Goal: Information Seeking & Learning: Learn about a topic

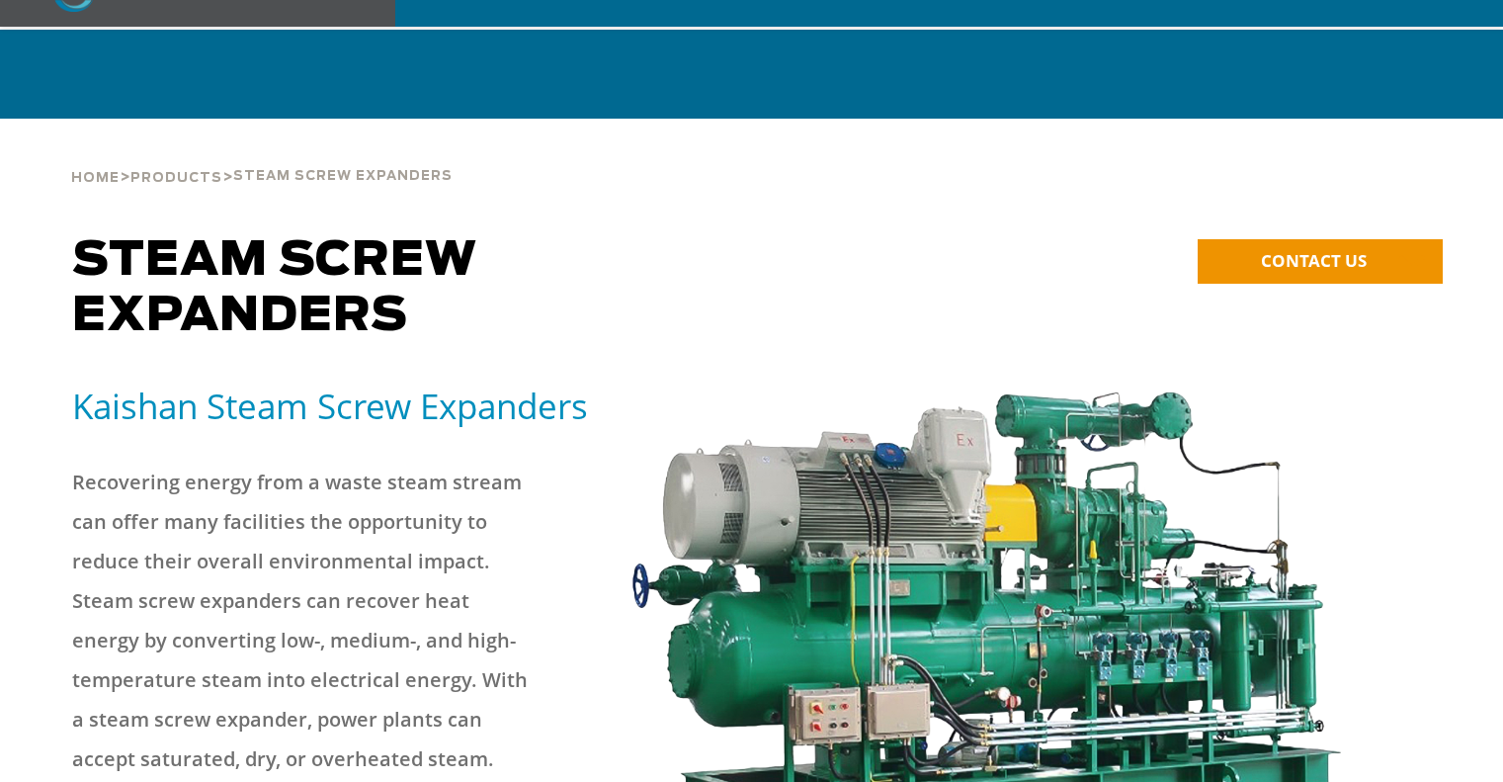
scroll to position [198, 0]
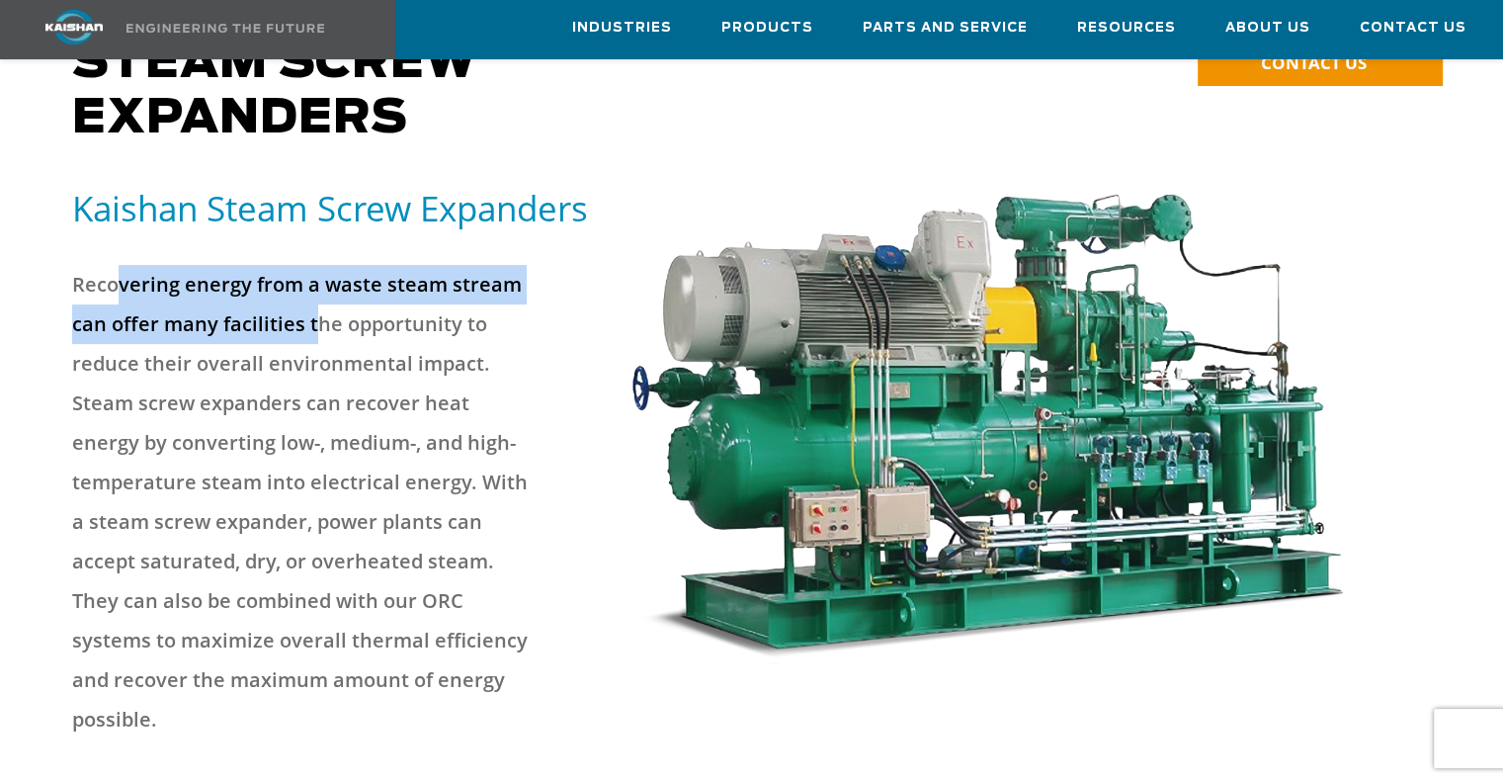
drag, startPoint x: 121, startPoint y: 253, endPoint x: 352, endPoint y: 311, distance: 238.5
click at [352, 310] on p "Recovering energy from a waste steam stream can offer many facilities the oppor…" at bounding box center [303, 502] width 463 height 474
click at [352, 311] on p "Recovering energy from a waste steam stream can offer many facilities the oppor…" at bounding box center [303, 502] width 463 height 474
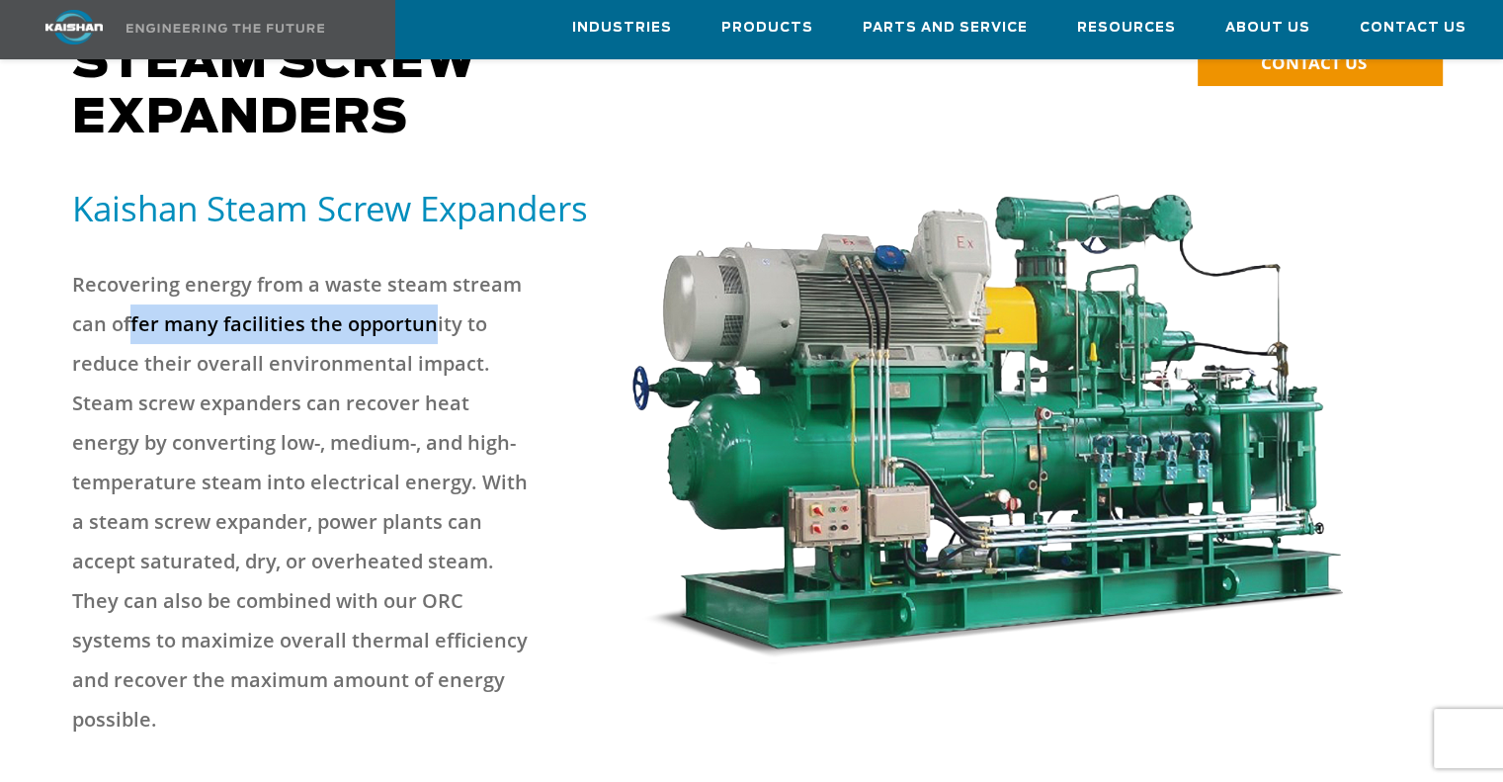
drag, startPoint x: 133, startPoint y: 289, endPoint x: 429, endPoint y: 309, distance: 296.3
click at [429, 309] on p "Recovering energy from a waste steam stream can offer many facilities the oppor…" at bounding box center [303, 502] width 463 height 474
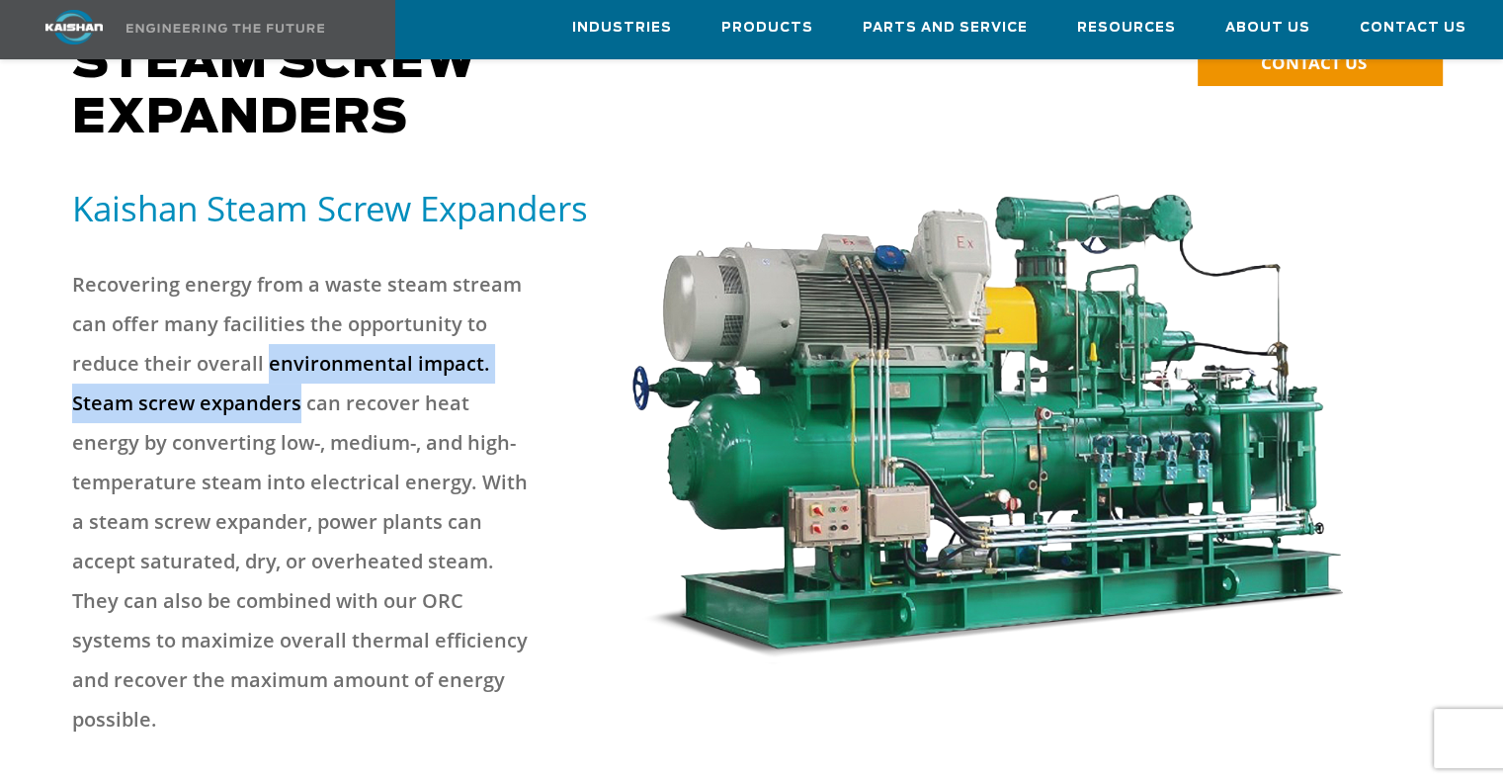
drag, startPoint x: 276, startPoint y: 339, endPoint x: 295, endPoint y: 355, distance: 24.6
click at [295, 355] on p "Recovering energy from a waste steam stream can offer many facilities the oppor…" at bounding box center [303, 502] width 463 height 474
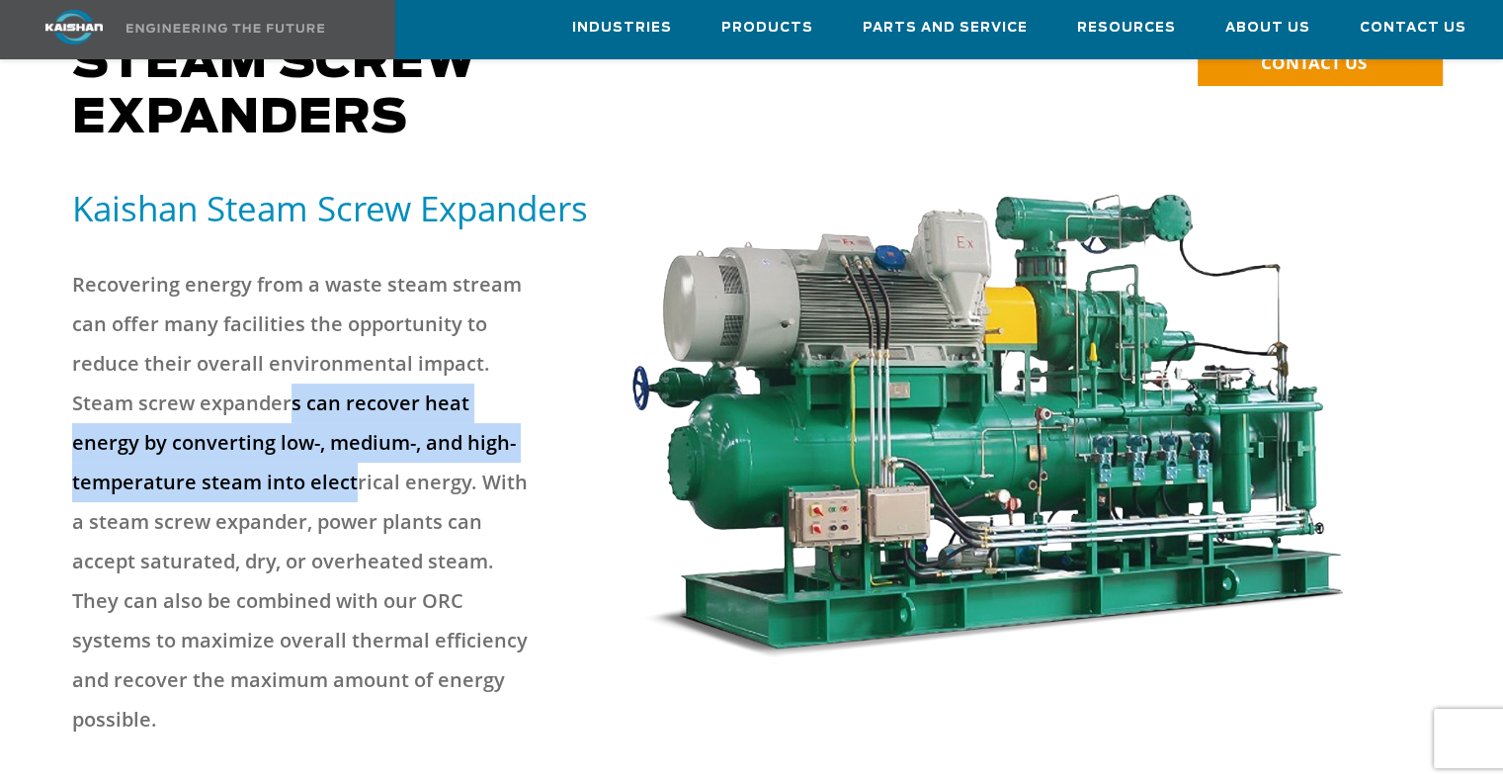
drag, startPoint x: 286, startPoint y: 360, endPoint x: 352, endPoint y: 440, distance: 103.9
click at [352, 440] on p "Recovering energy from a waste steam stream can offer many facilities the oppor…" at bounding box center [303, 502] width 463 height 474
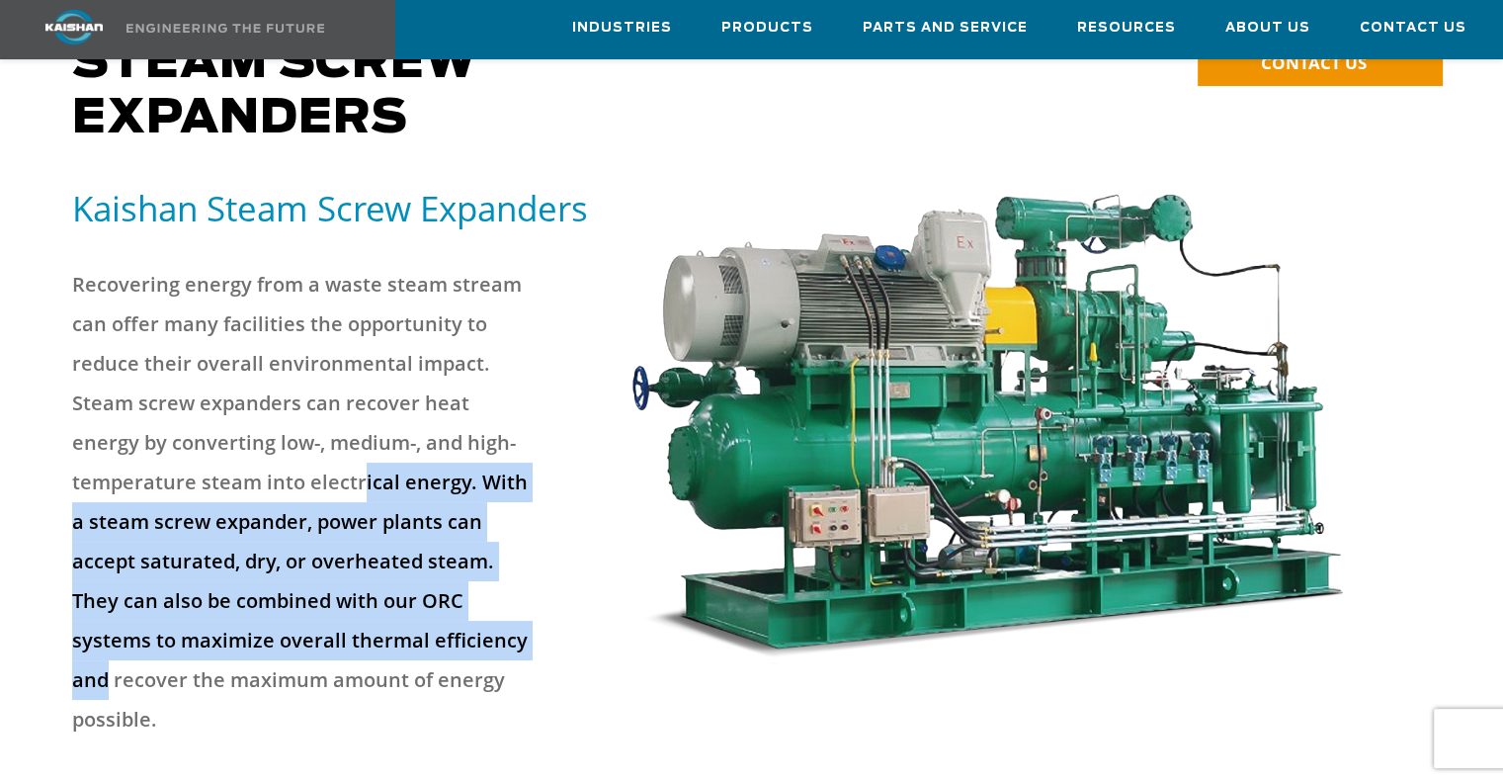
drag, startPoint x: 372, startPoint y: 481, endPoint x: 451, endPoint y: 609, distance: 150.0
click at [451, 609] on p "Recovering energy from a waste steam stream can offer many facilities the oppor…" at bounding box center [303, 502] width 463 height 474
drag, startPoint x: 448, startPoint y: 620, endPoint x: 348, endPoint y: 446, distance: 200.6
click at [348, 446] on p "Recovering energy from a waste steam stream can offer many facilities the oppor…" at bounding box center [303, 502] width 463 height 474
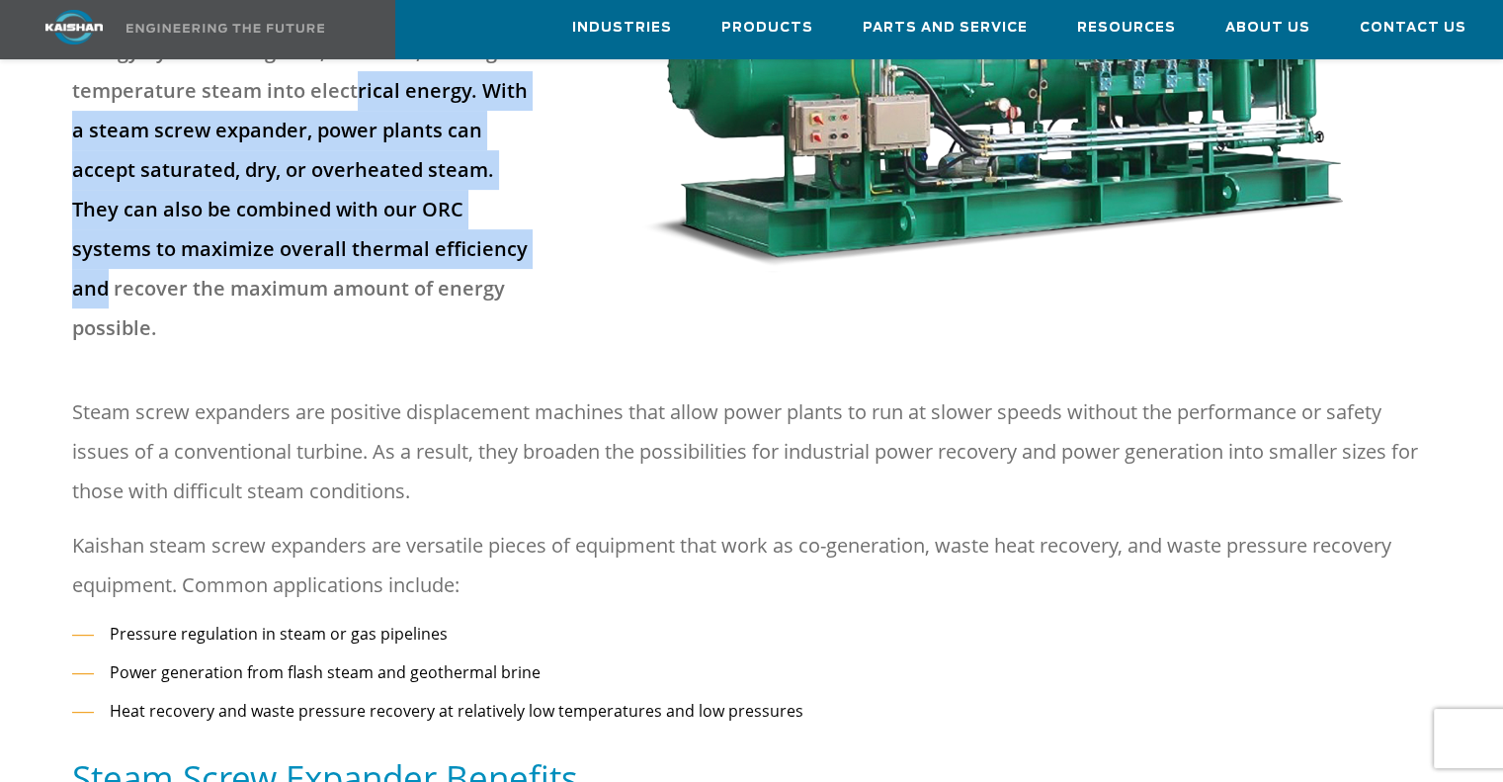
scroll to position [593, 0]
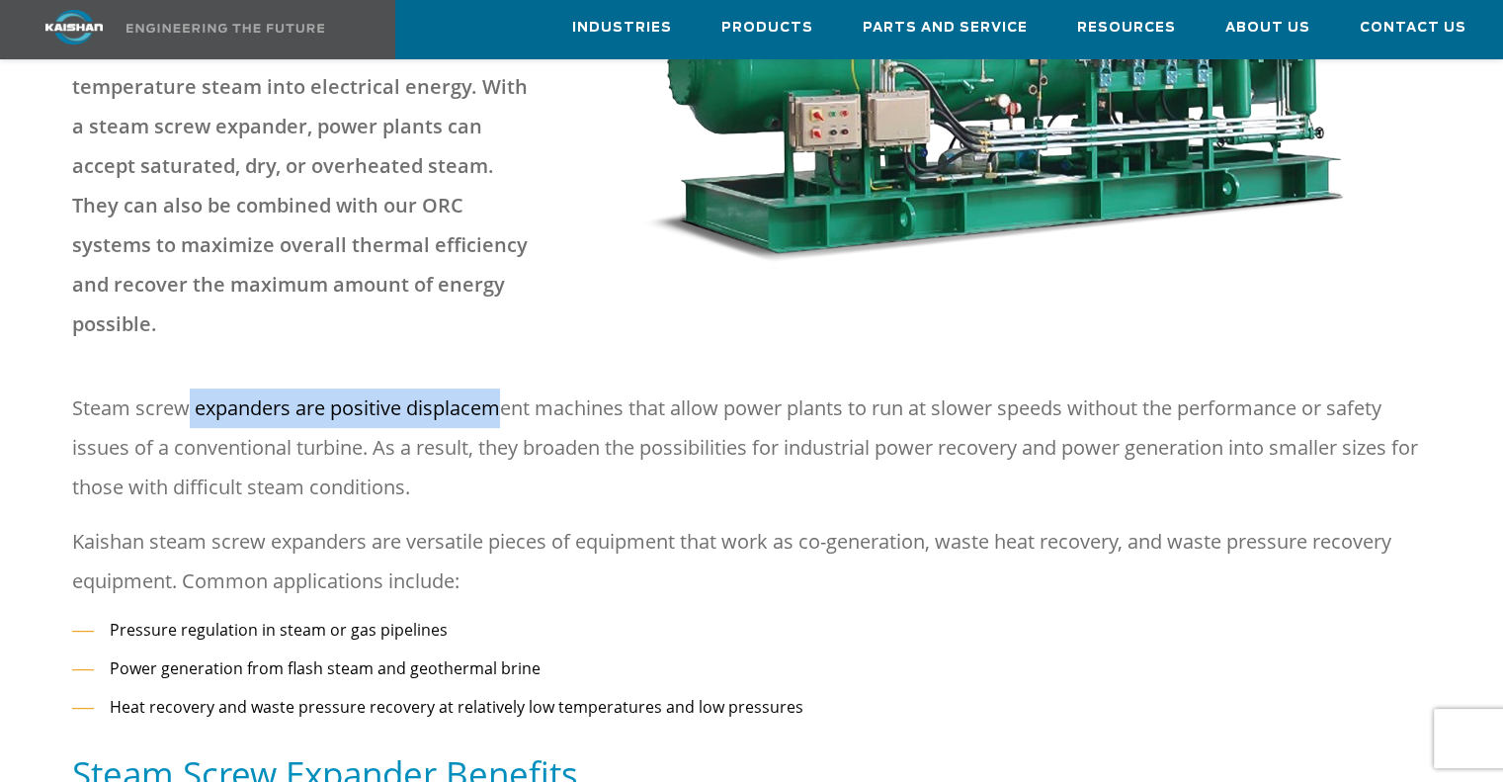
drag, startPoint x: 184, startPoint y: 324, endPoint x: 497, endPoint y: 349, distance: 314.3
click at [497, 388] on p "Steam screw expanders are positive displacement machines that allow power plant…" at bounding box center [751, 447] width 1359 height 119
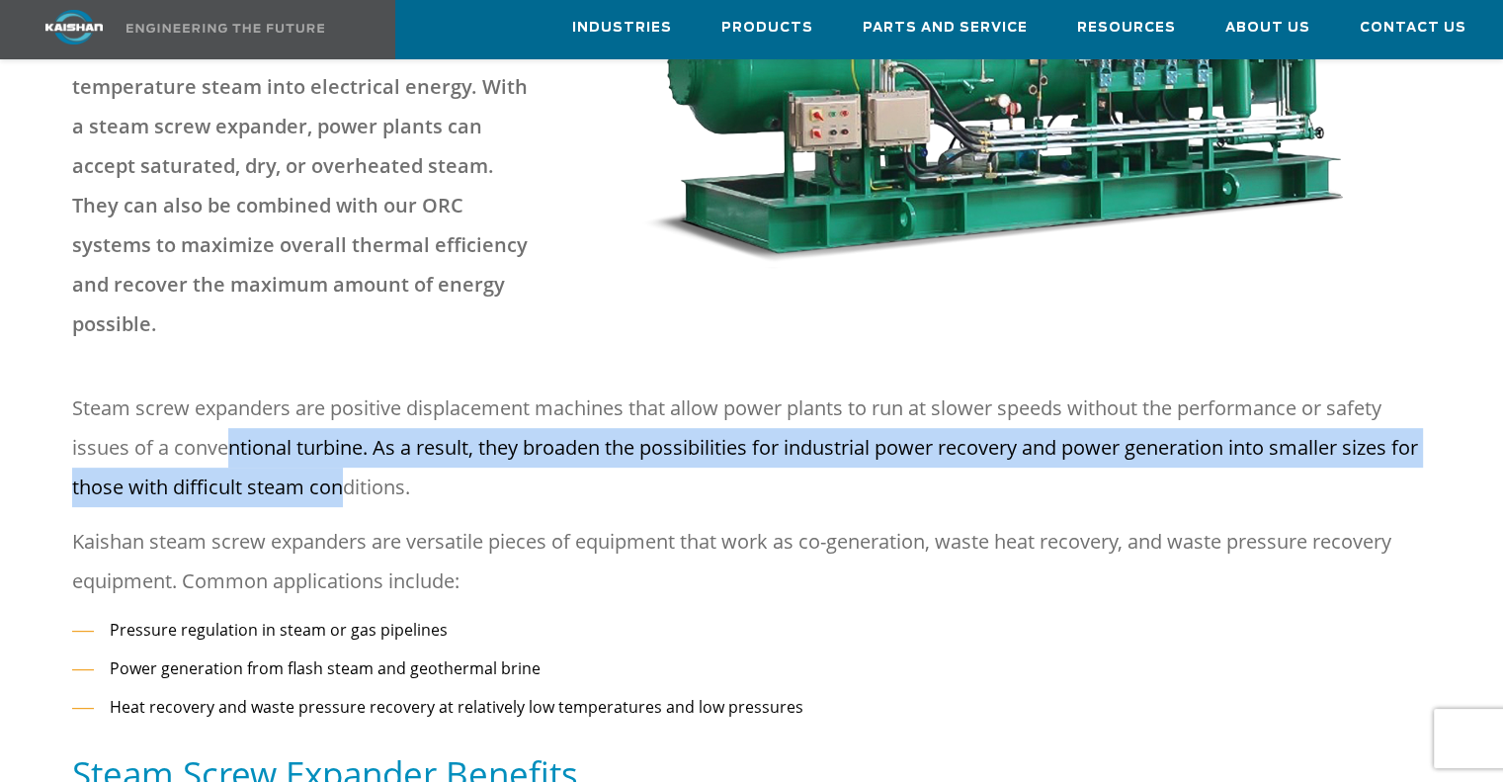
drag, startPoint x: 253, startPoint y: 387, endPoint x: 349, endPoint y: 430, distance: 104.9
click at [349, 430] on p "Steam screw expanders are positive displacement machines that allow power plant…" at bounding box center [751, 447] width 1359 height 119
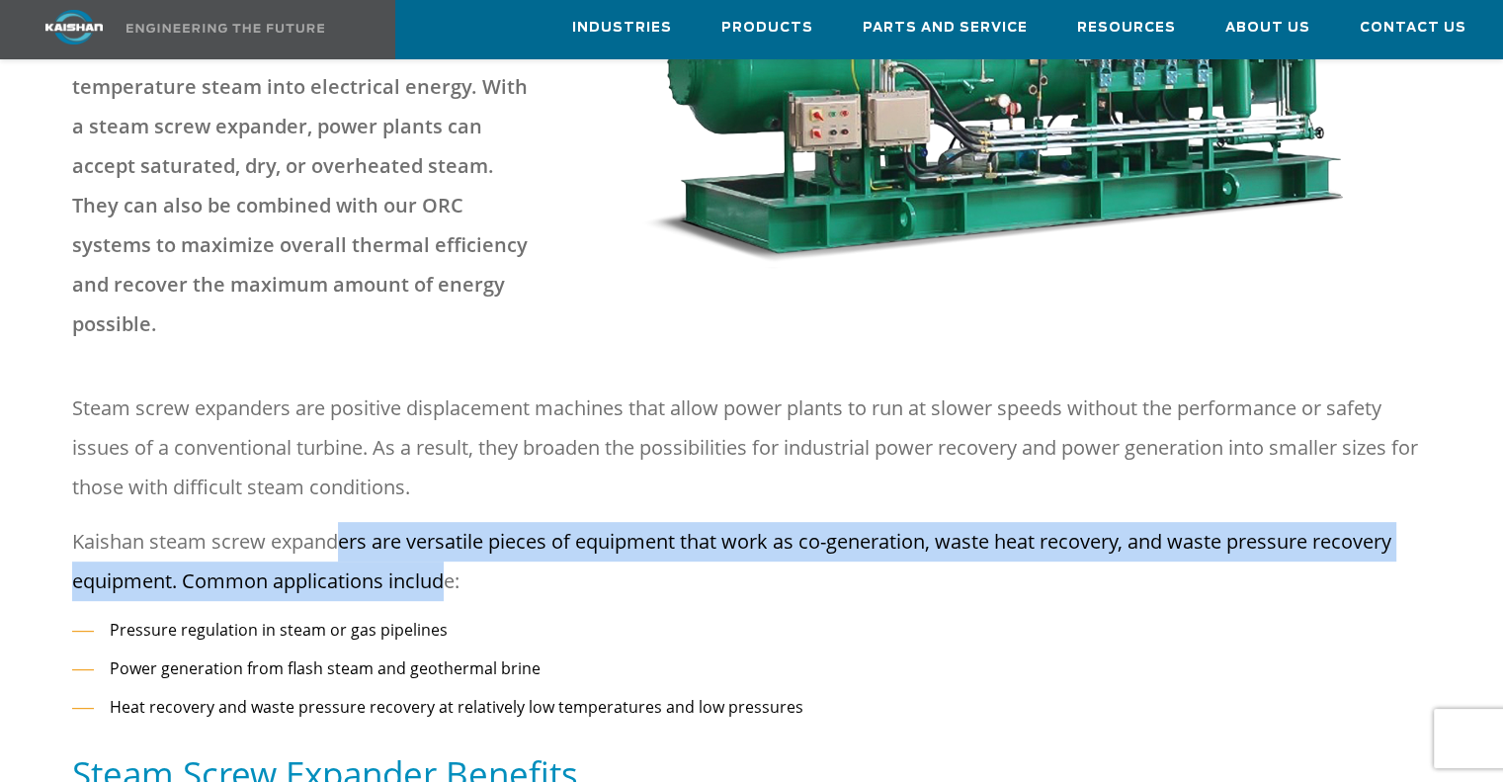
drag, startPoint x: 343, startPoint y: 463, endPoint x: 452, endPoint y: 528, distance: 126.8
click at [452, 528] on p "Kaishan steam screw expanders are versatile pieces of equipment that work as co…" at bounding box center [751, 561] width 1359 height 79
click at [454, 528] on p "Kaishan steam screw expanders are versatile pieces of equipment that work as co…" at bounding box center [751, 561] width 1359 height 79
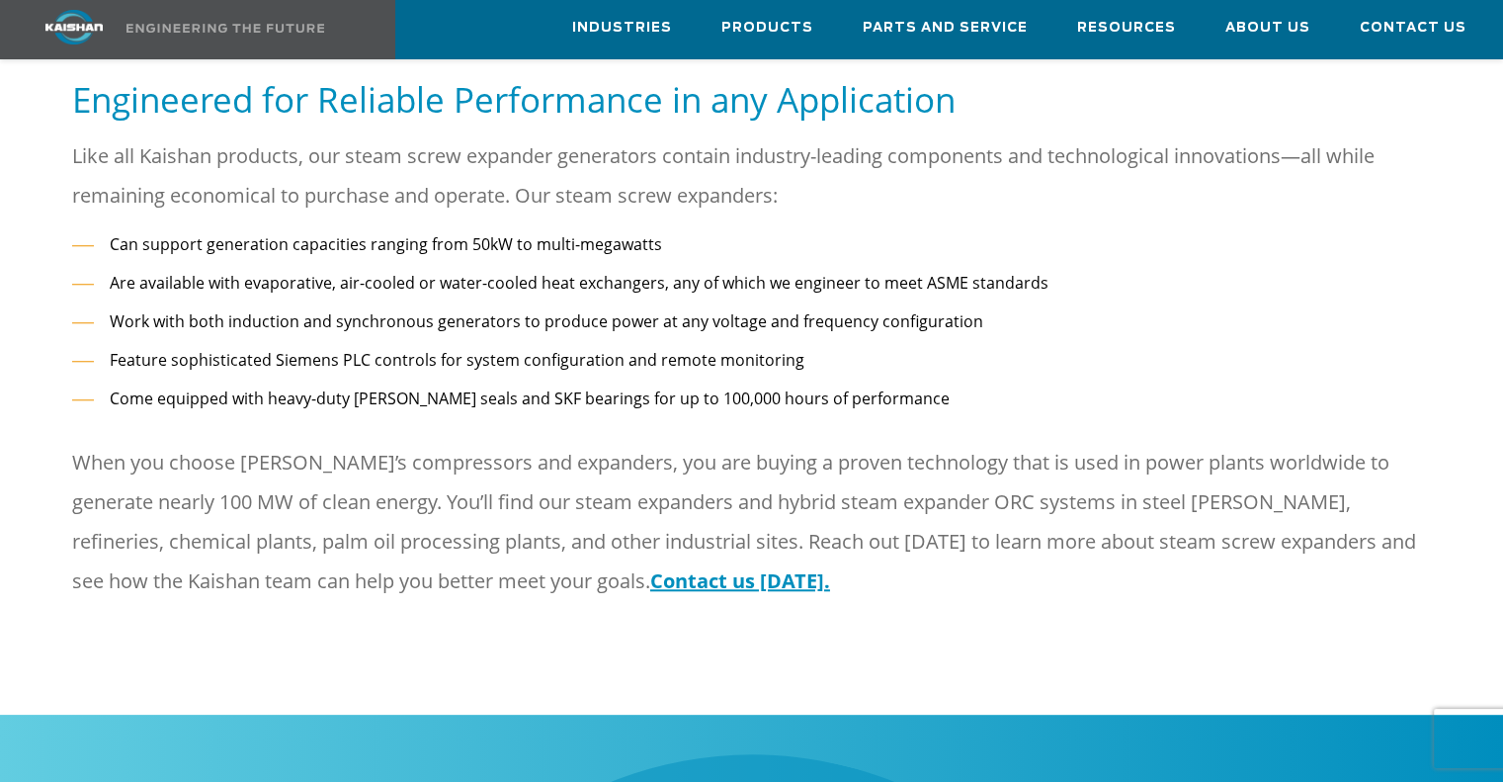
scroll to position [1680, 0]
